Goal: Use online tool/utility: Utilize a website feature to perform a specific function

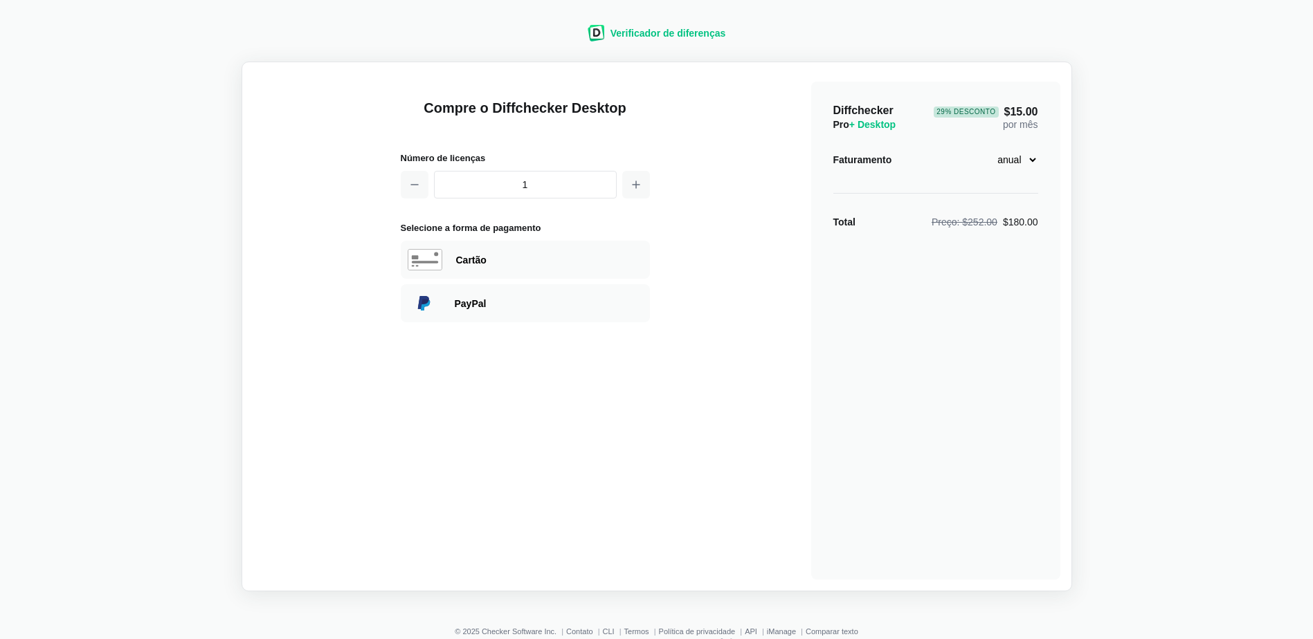
click at [634, 37] on span "Verificador de diferenças" at bounding box center [668, 33] width 116 height 11
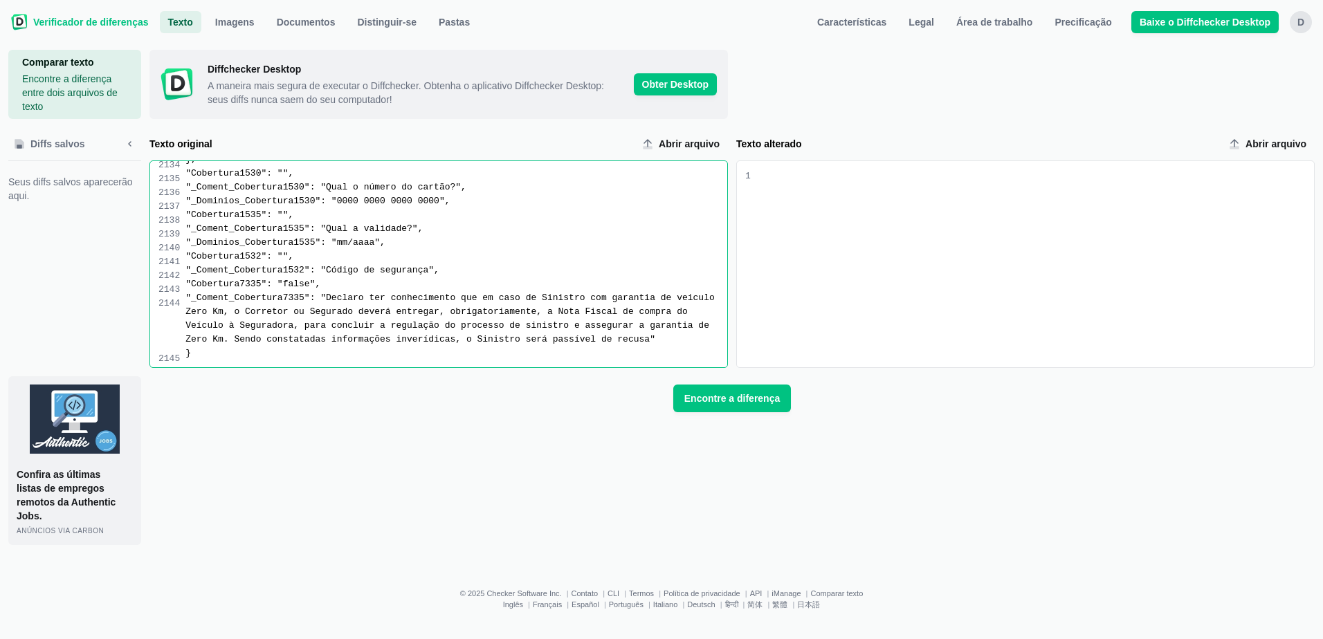
scroll to position [23149, 0]
click at [794, 189] on div "Entrada de texto alterada" at bounding box center [1032, 264] width 563 height 206
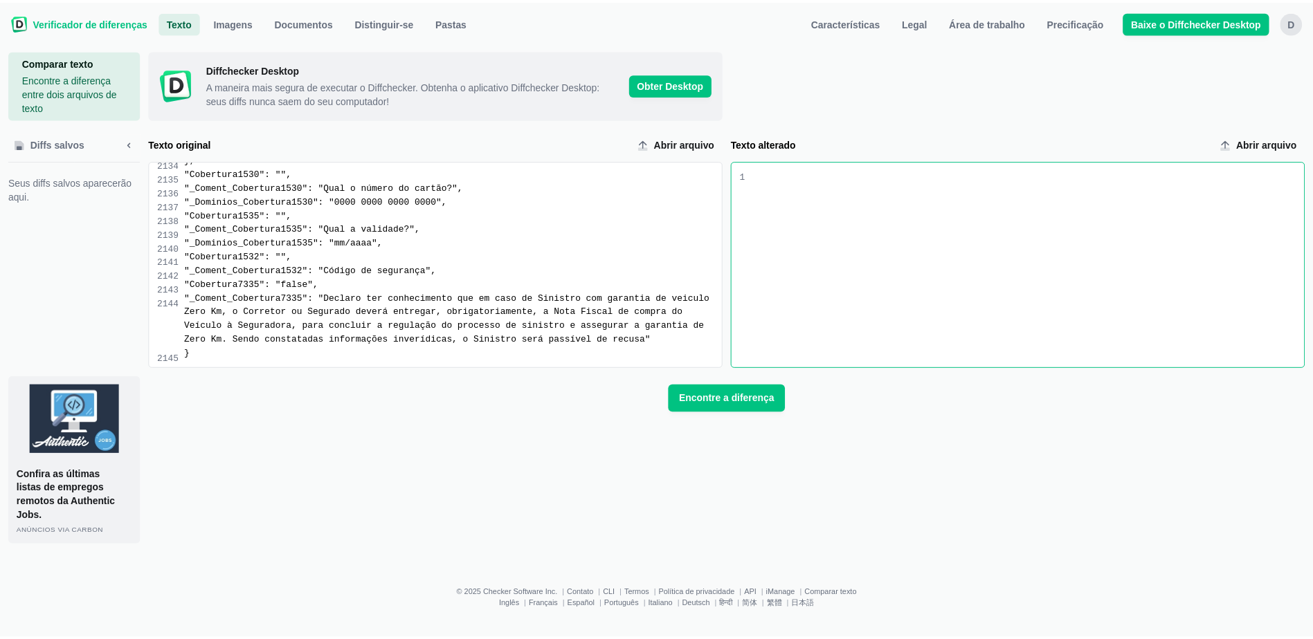
scroll to position [4813, 0]
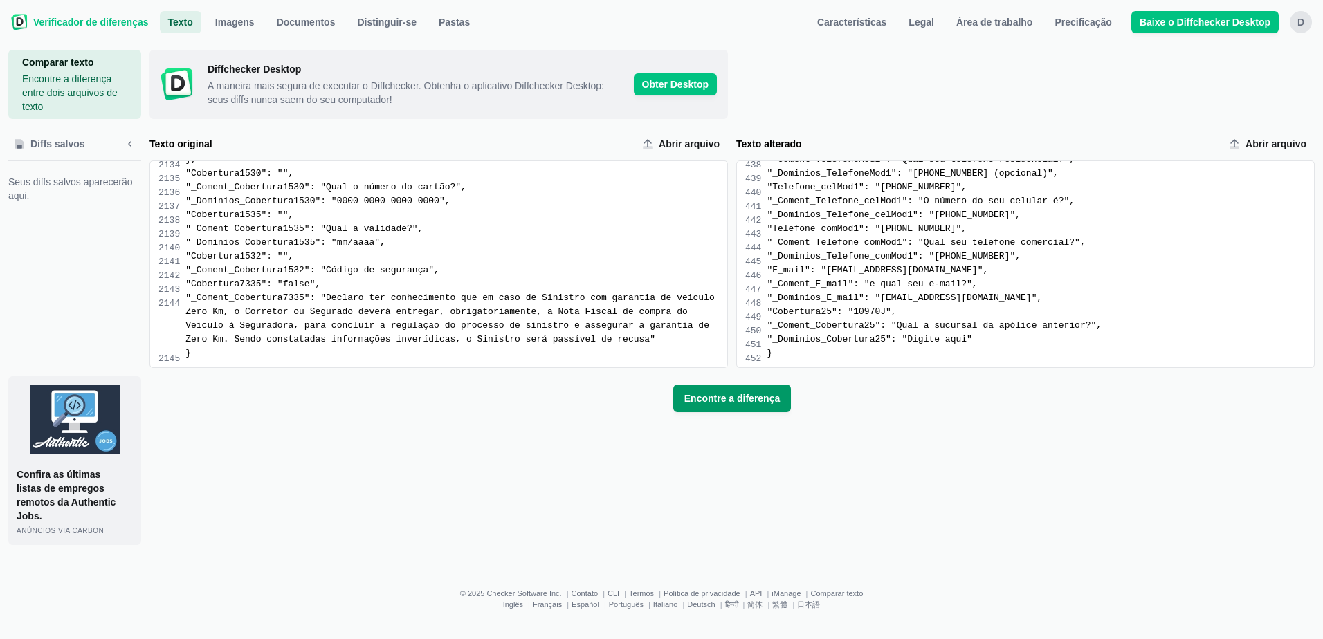
click at [696, 392] on span "Encontre a diferença" at bounding box center [733, 399] width 102 height 14
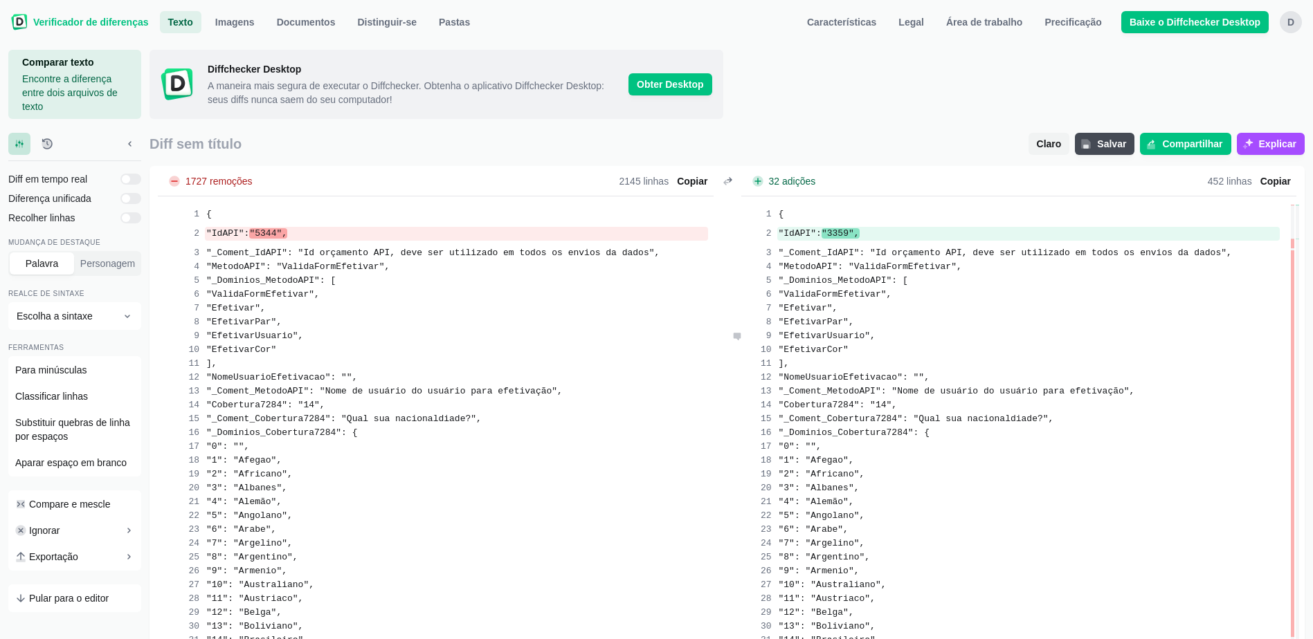
click at [1089, 333] on div ""EfetivarUsuario"," at bounding box center [1028, 336] width 503 height 14
click at [1088, 334] on div ""EfetivarUsuario"," at bounding box center [1028, 336] width 503 height 14
click at [1093, 28] on input "text" at bounding box center [1122, 25] width 108 height 22
paste input "6028"
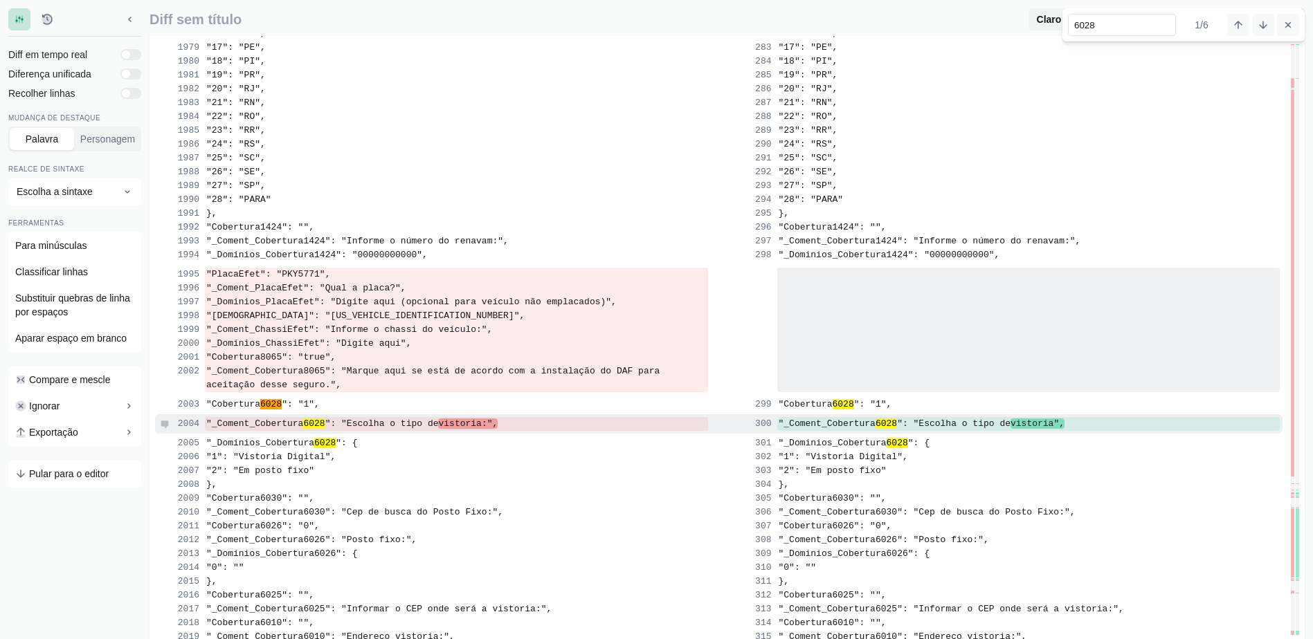
scroll to position [24299, 0]
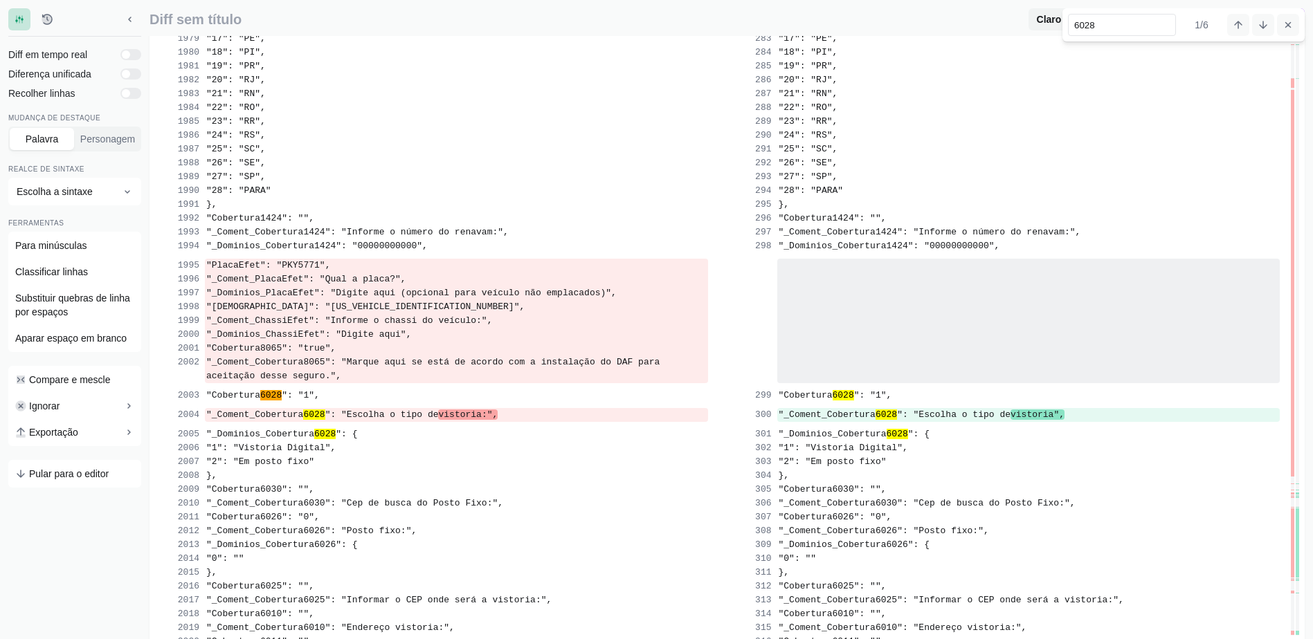
type input "6028"
click at [1052, 21] on span "Claro" at bounding box center [1049, 19] width 30 height 14
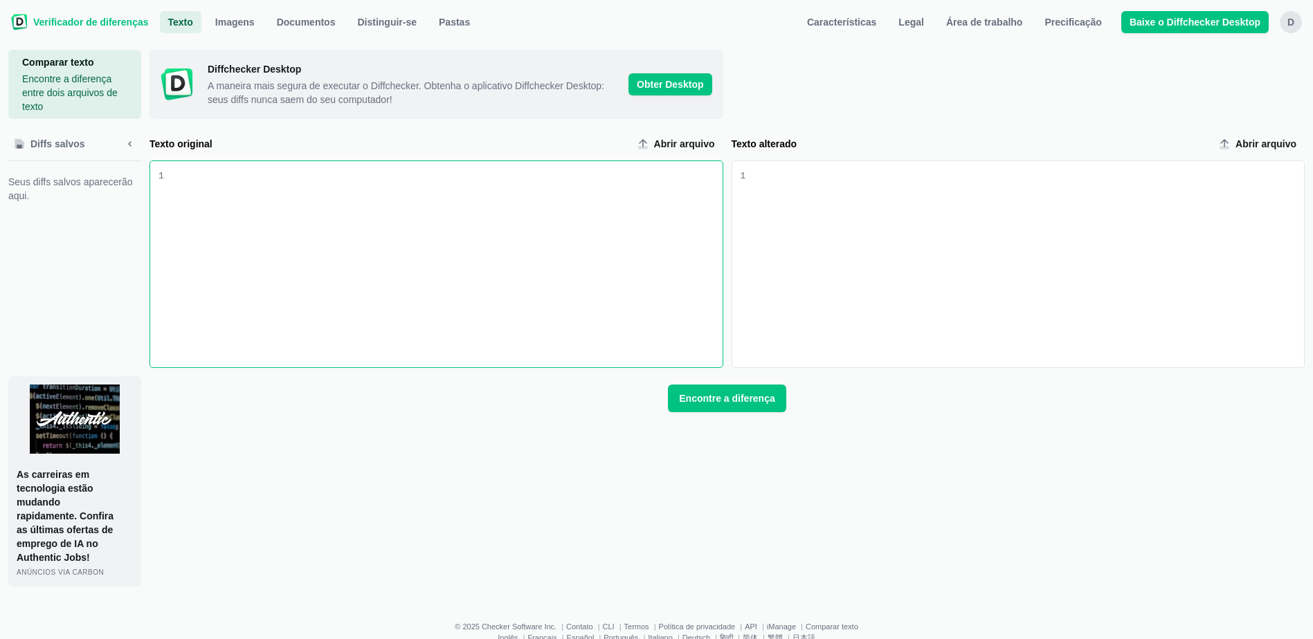
click at [224, 174] on div "Entrada de texto original" at bounding box center [446, 171] width 553 height 14
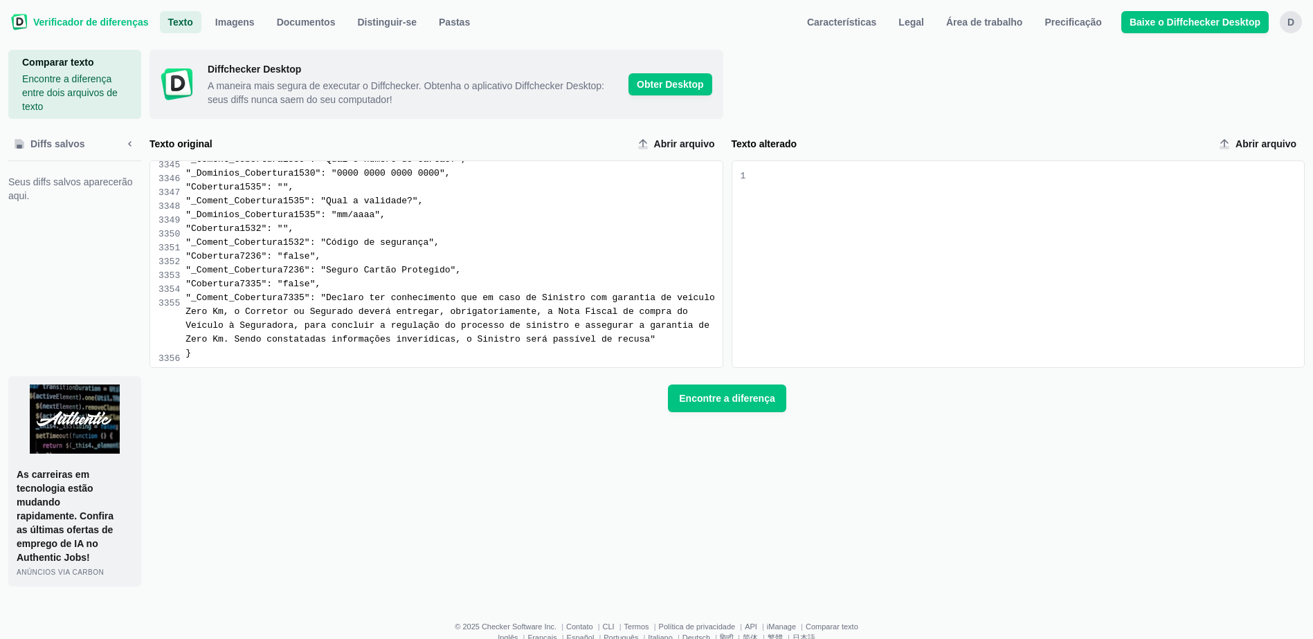
scroll to position [37499, 0]
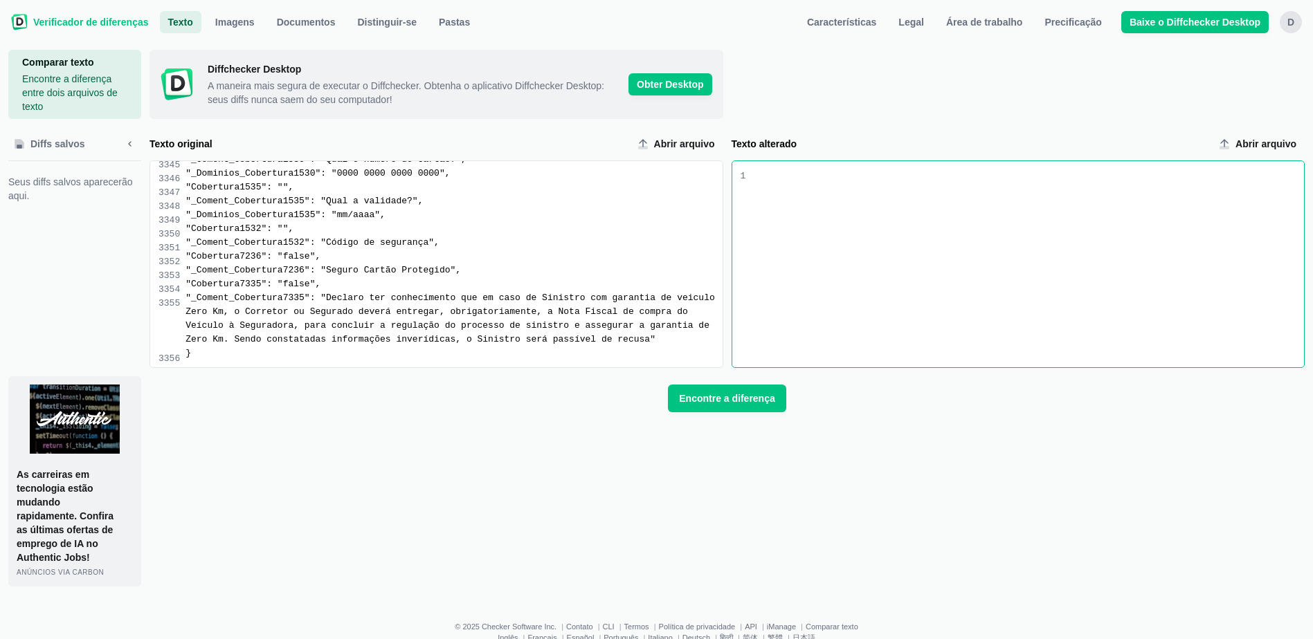
click at [757, 178] on div "Entrada de texto alterada" at bounding box center [1027, 171] width 553 height 14
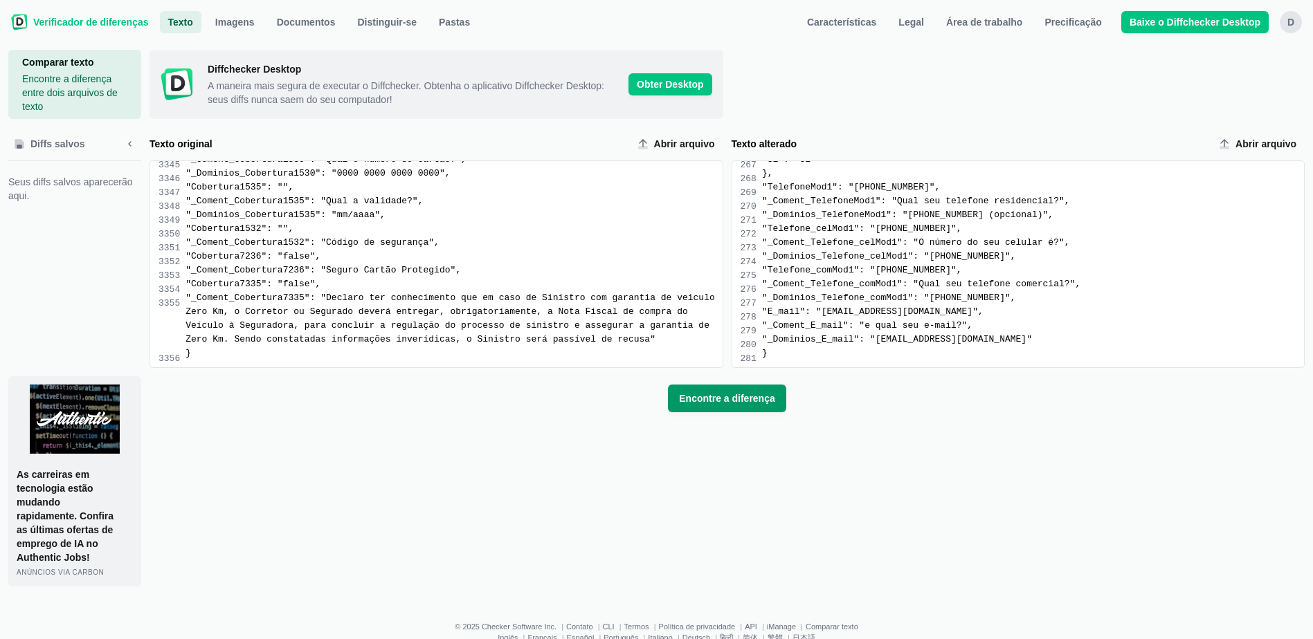
click at [759, 406] on button "Encontre a diferença" at bounding box center [727, 399] width 118 height 28
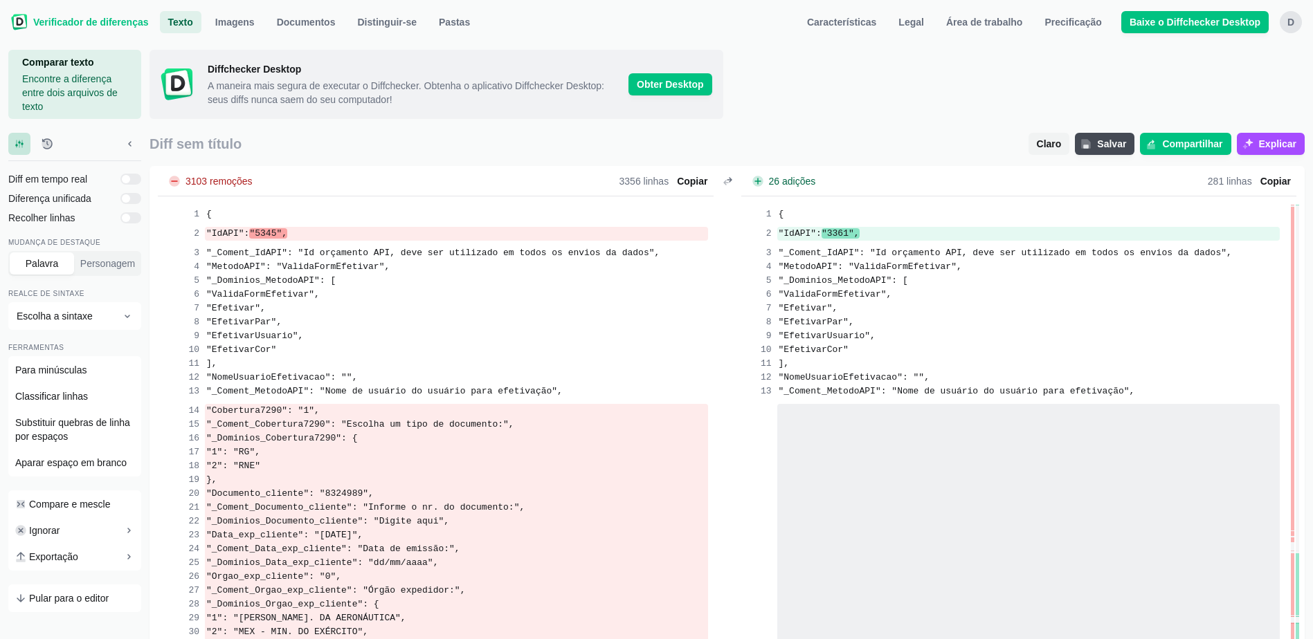
click at [1174, 81] on div at bounding box center [1018, 84] width 574 height 69
click at [1087, 21] on input "text" at bounding box center [1122, 25] width 108 height 22
paste input "6028"
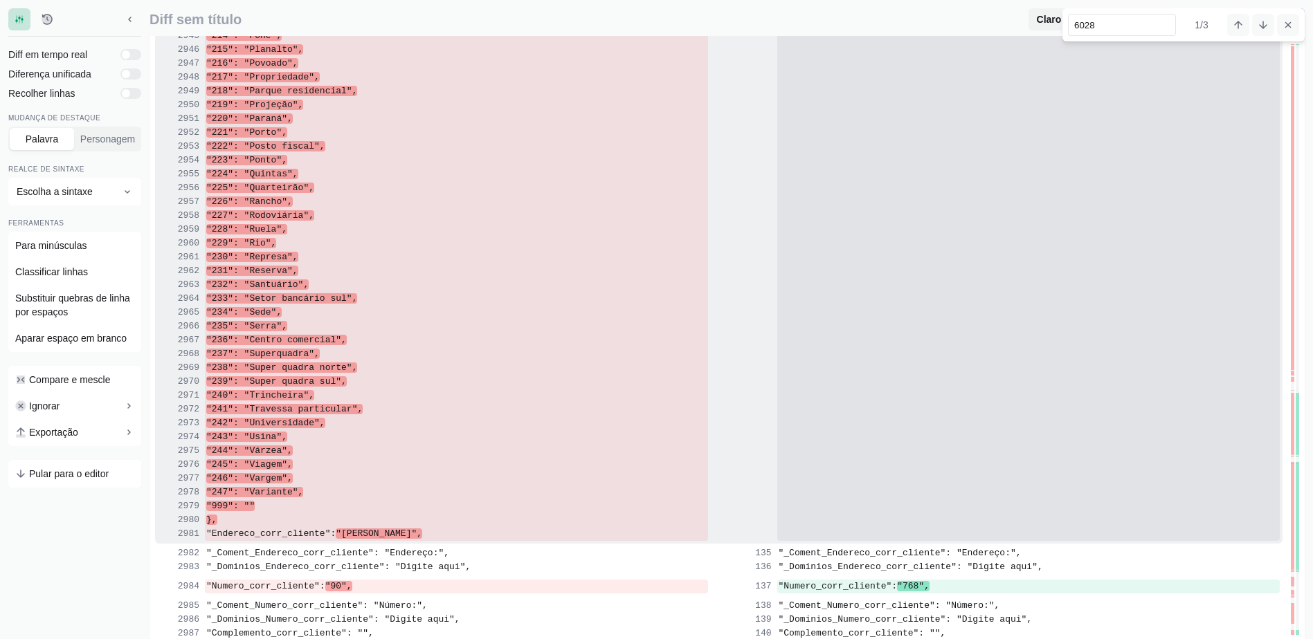
scroll to position [41475, 0]
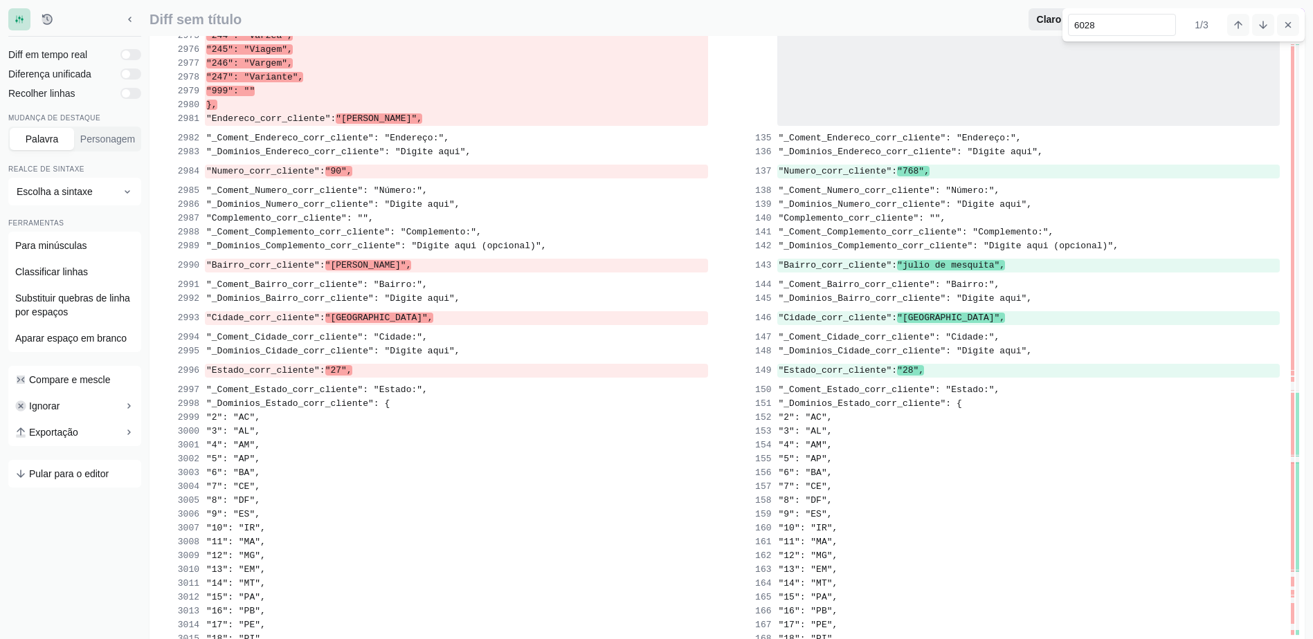
drag, startPoint x: 1108, startPoint y: 30, endPoint x: 1060, endPoint y: 29, distance: 47.8
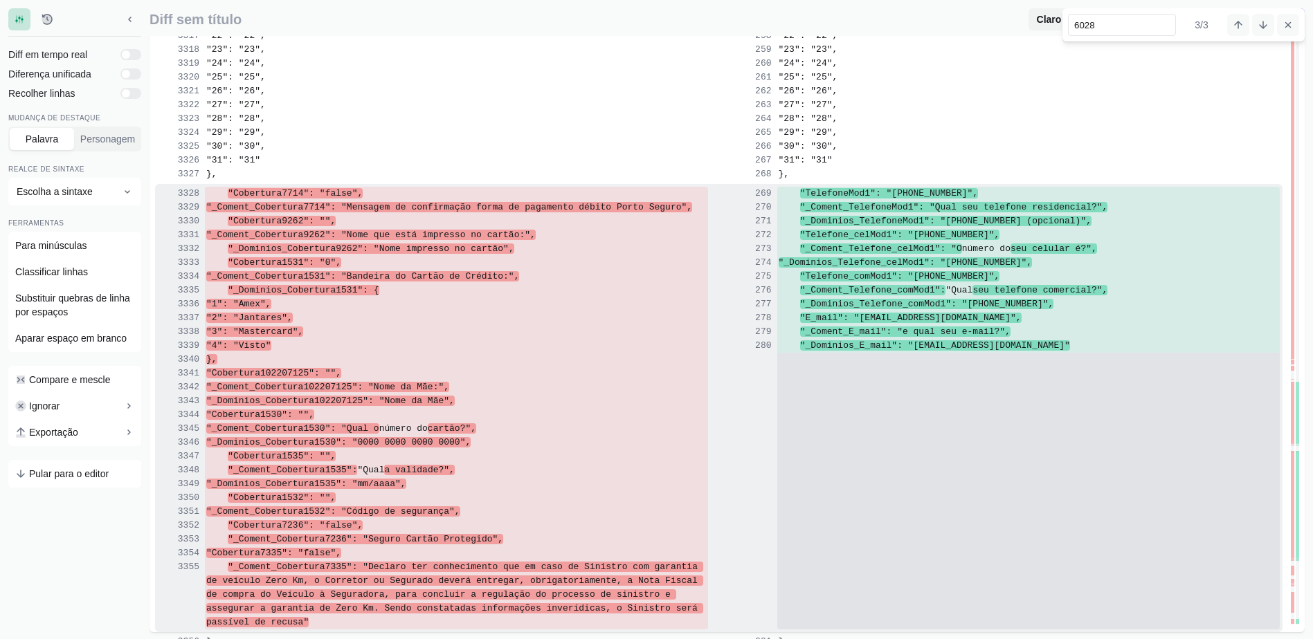
scroll to position [46428, 0]
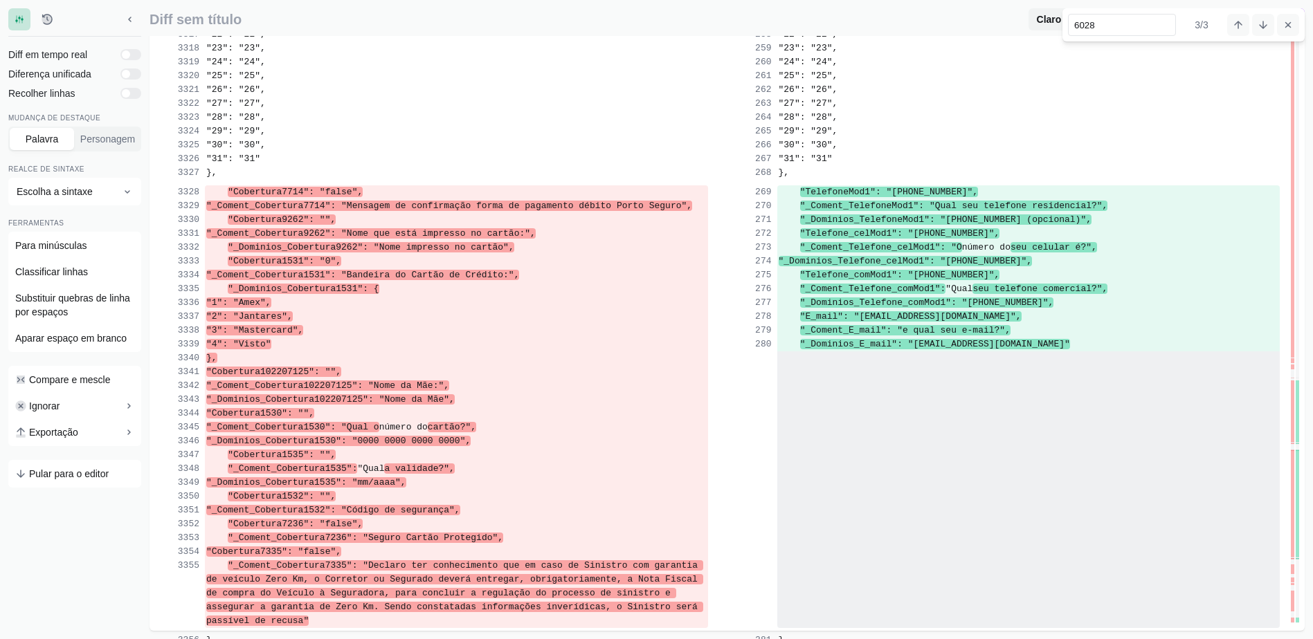
type input "6028"
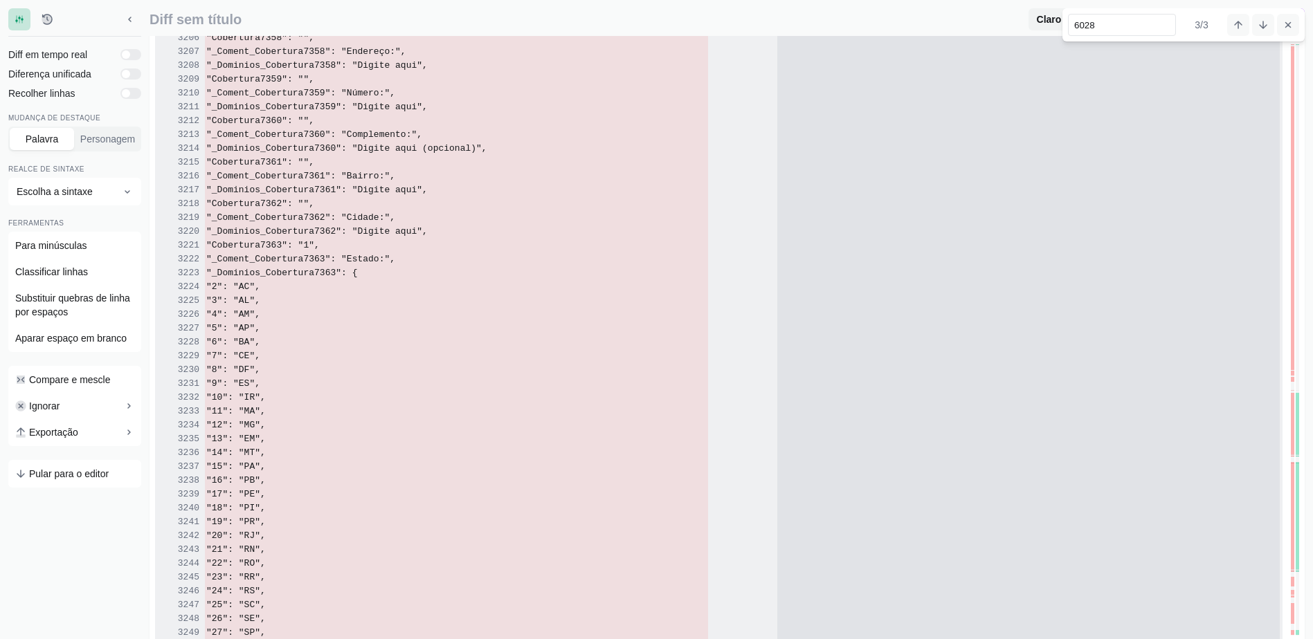
scroll to position [44596, 0]
